Goal: Complete application form

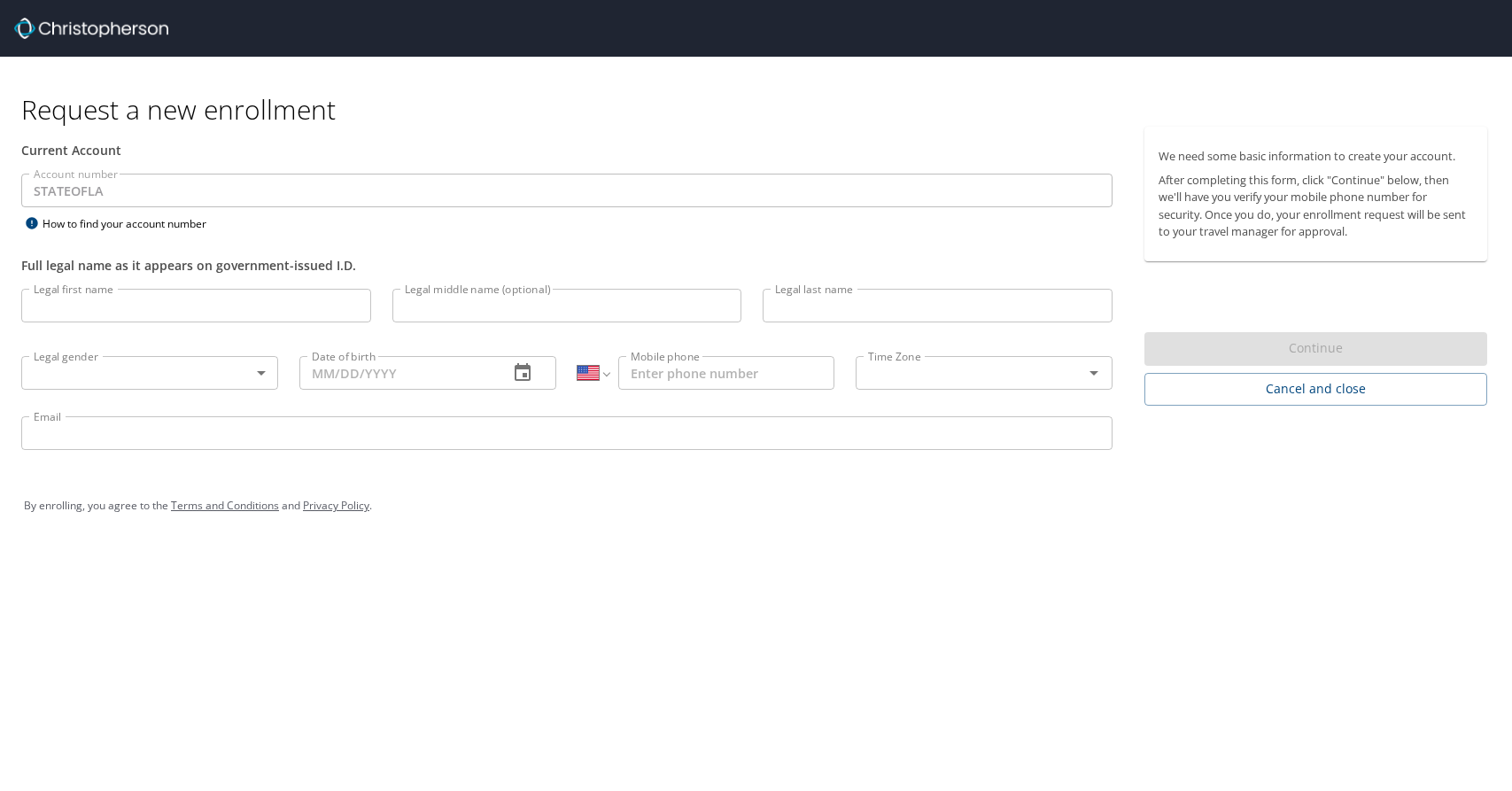
select select "US"
click at [304, 306] on input "Legal first name" at bounding box center [195, 305] width 350 height 34
click at [270, 315] on input "Legal first name" at bounding box center [195, 305] width 350 height 34
click at [269, 304] on input "Legal first name" at bounding box center [195, 305] width 350 height 34
click at [286, 310] on input "Legal first name" at bounding box center [195, 305] width 350 height 34
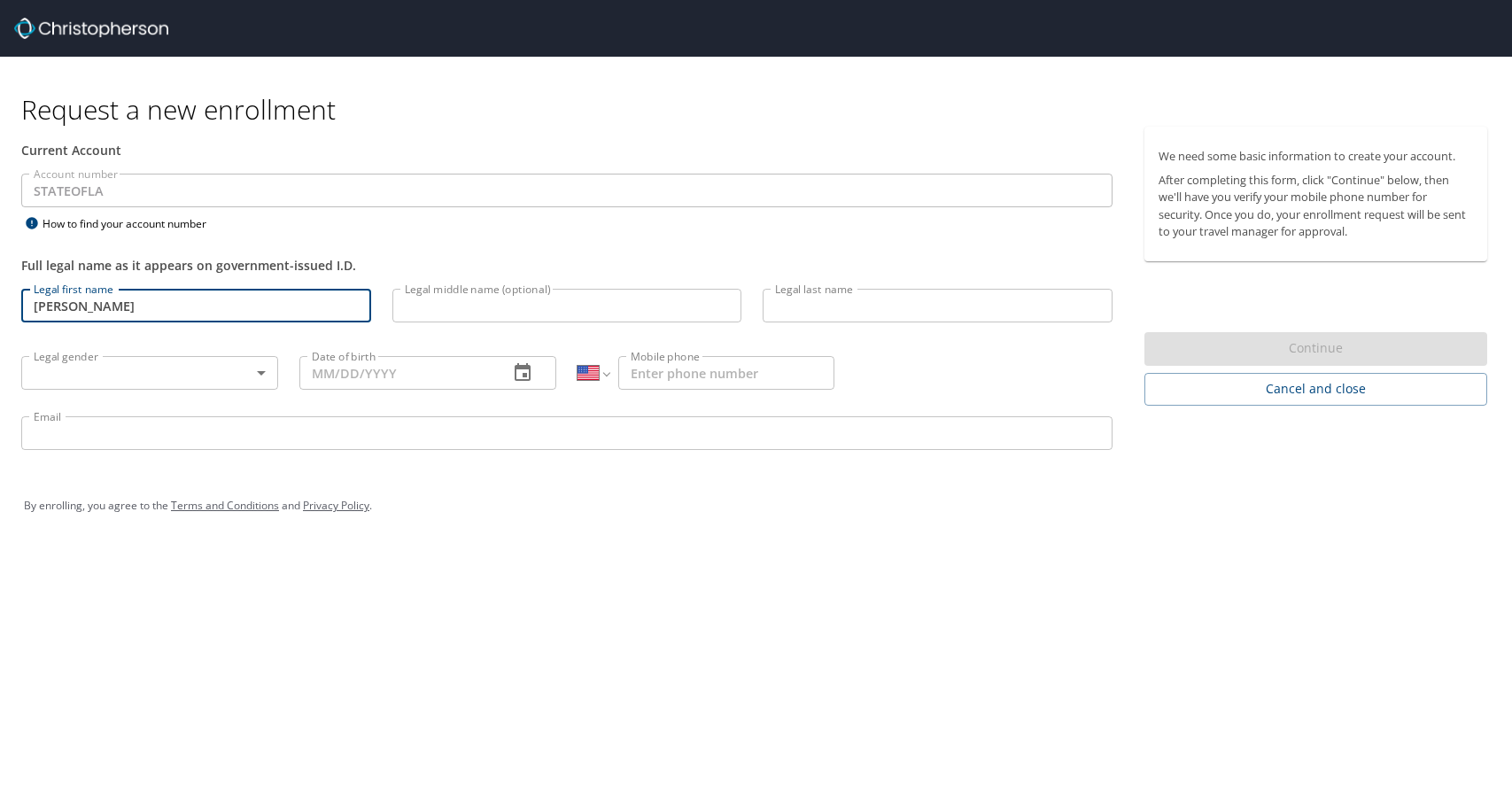
type input "[PERSON_NAME]"
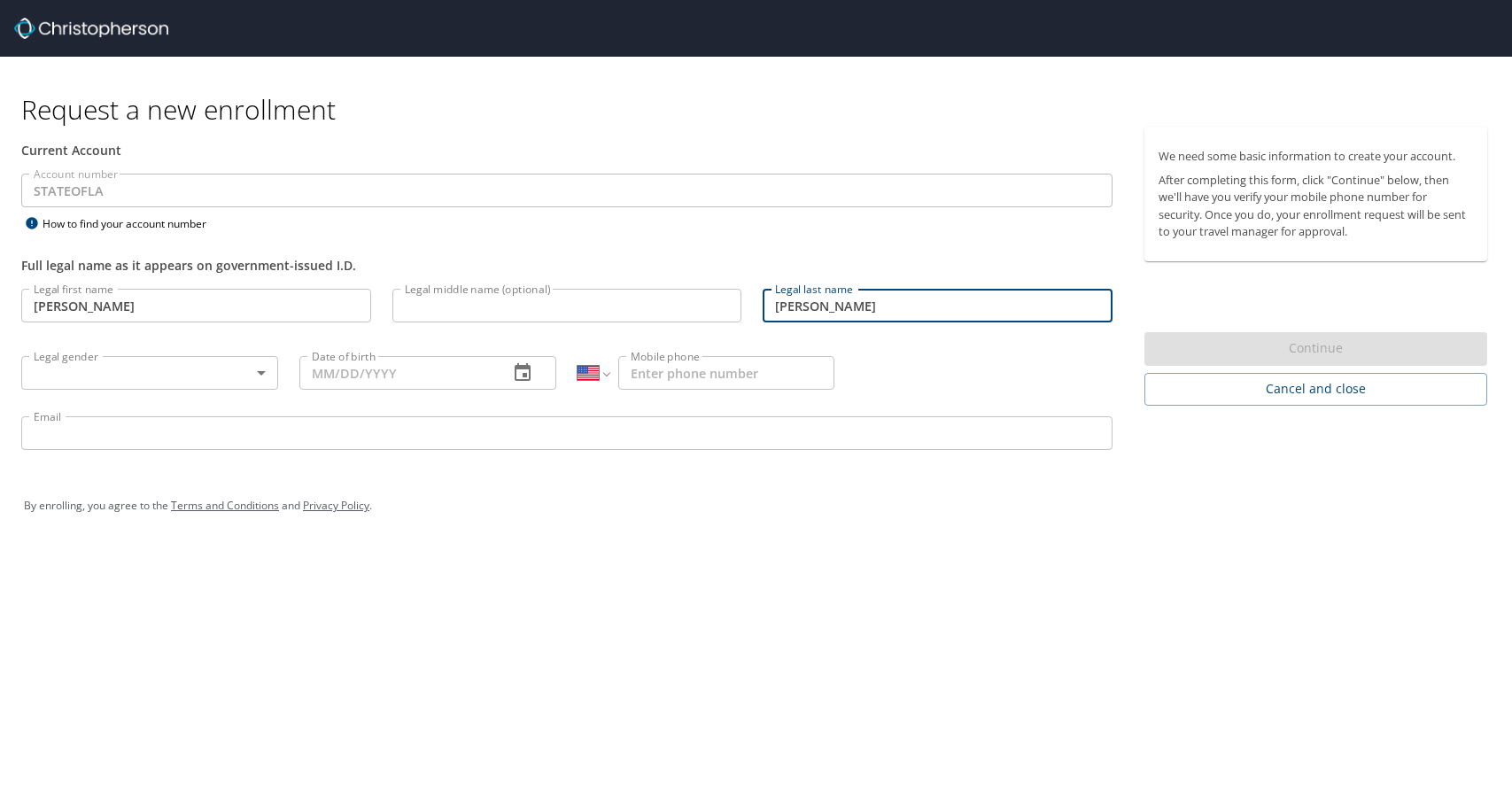
type input "[PERSON_NAME]"
click at [521, 576] on div "Request a new enrollment Current Account Account number STATEOFLA Account numbe…" at bounding box center [756, 396] width 1512 height 791
click at [194, 375] on body "Request a new enrollment Current Account Account number STATEOFLA Account numbe…" at bounding box center [756, 396] width 1512 height 791
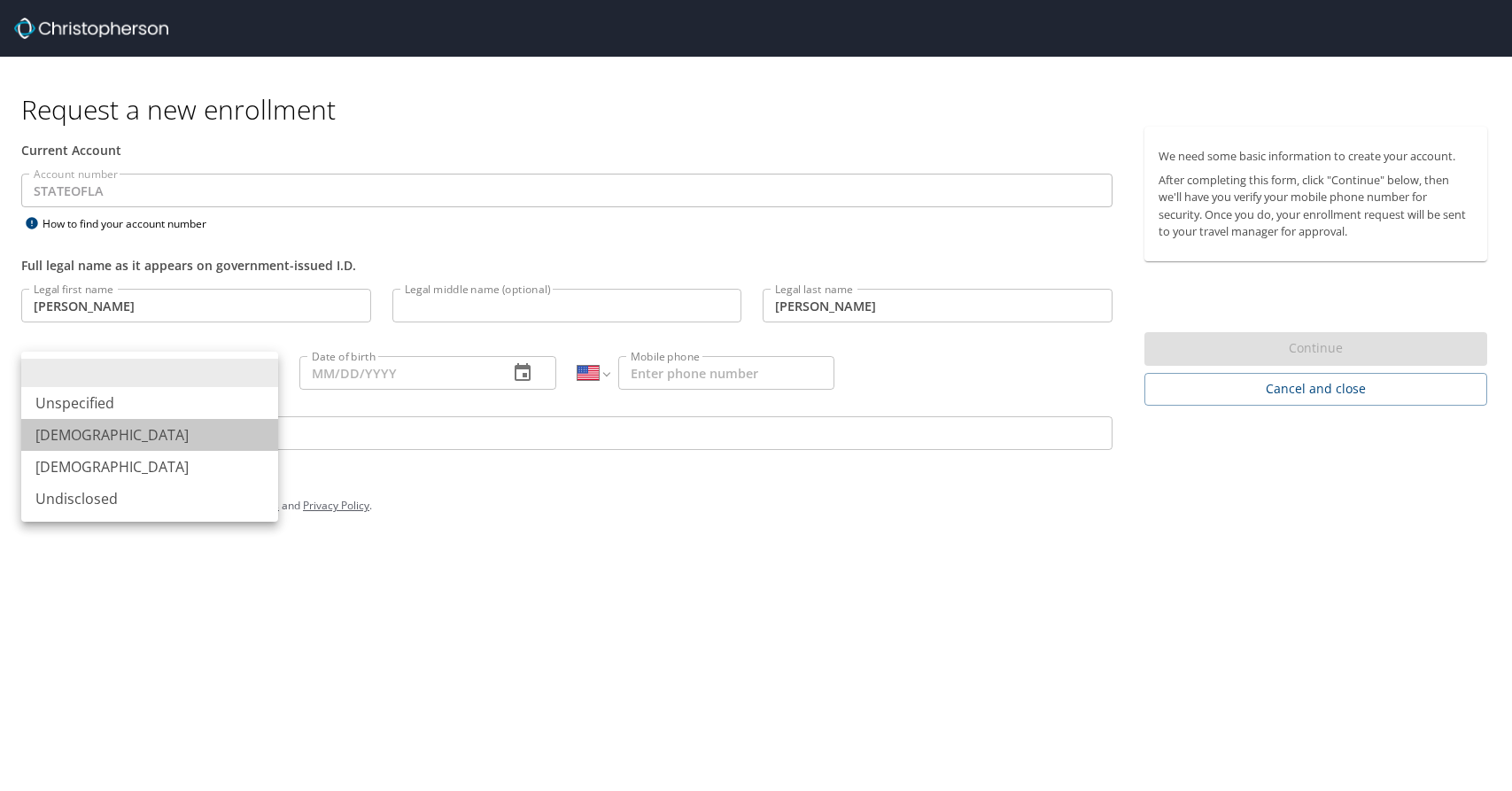
click at [192, 438] on li "[DEMOGRAPHIC_DATA]" at bounding box center [149, 434] width 257 height 32
type input "[DEMOGRAPHIC_DATA]"
